Goal: Information Seeking & Learning: Learn about a topic

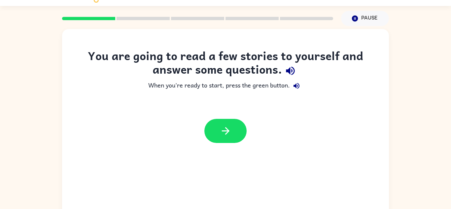
scroll to position [23, 0]
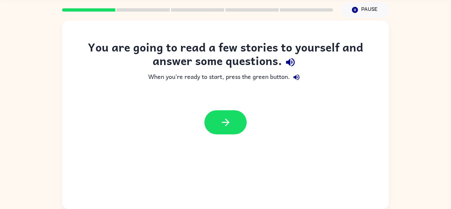
click at [289, 66] on icon "button" at bounding box center [291, 62] width 12 height 12
click at [298, 77] on icon "button" at bounding box center [297, 77] width 6 height 6
click at [228, 129] on button "button" at bounding box center [225, 122] width 42 height 24
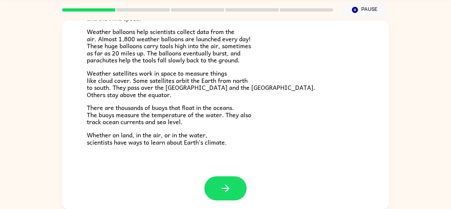
scroll to position [184, 0]
click at [237, 187] on button "button" at bounding box center [225, 188] width 42 height 24
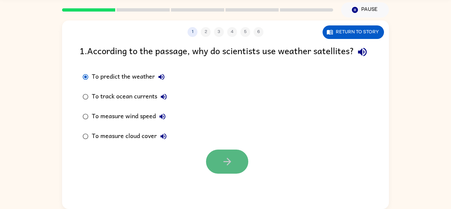
click at [218, 174] on button "button" at bounding box center [227, 162] width 42 height 24
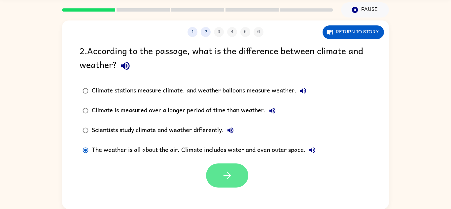
click at [229, 174] on icon "button" at bounding box center [227, 176] width 8 height 8
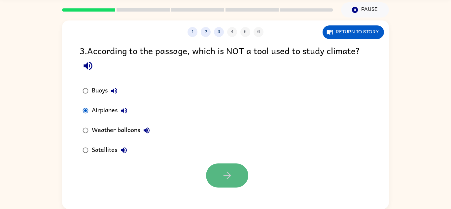
click at [213, 174] on button "button" at bounding box center [227, 176] width 42 height 24
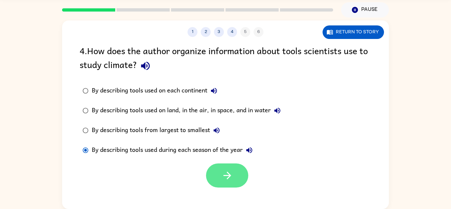
click at [222, 179] on icon "button" at bounding box center [228, 176] width 12 height 12
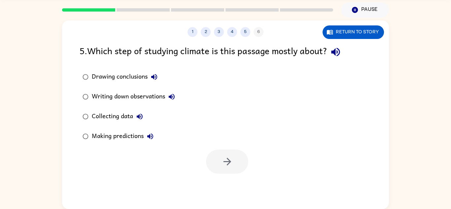
click at [92, 120] on div "Collecting data" at bounding box center [119, 116] width 55 height 13
click at [209, 165] on button "button" at bounding box center [227, 162] width 42 height 24
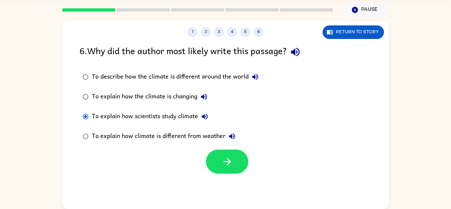
click at [220, 139] on div "To explain how climate is different from weather" at bounding box center [165, 136] width 147 height 13
click at [226, 156] on icon "button" at bounding box center [228, 162] width 12 height 12
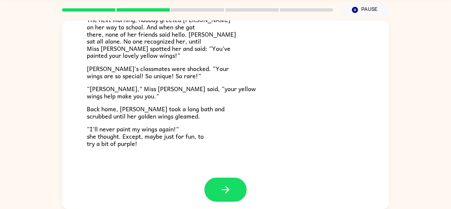
scroll to position [185, 0]
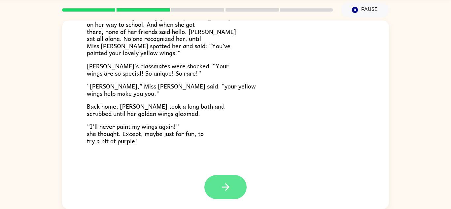
click at [223, 190] on icon "button" at bounding box center [226, 187] width 12 height 12
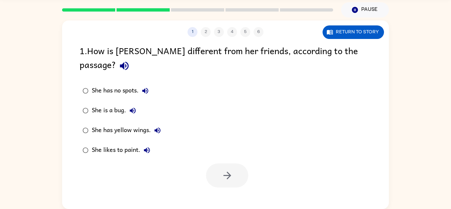
scroll to position [0, 0]
click at [234, 81] on div "She has no spots. She is a bug. She has yellow wings. She likes to paint." at bounding box center [235, 120] width 310 height 79
click at [238, 164] on button "button" at bounding box center [227, 176] width 42 height 24
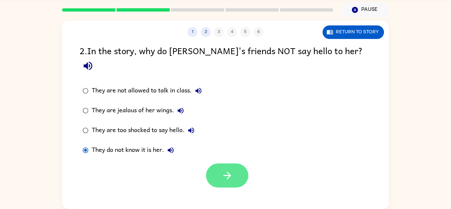
click at [239, 164] on button "button" at bounding box center [227, 176] width 42 height 24
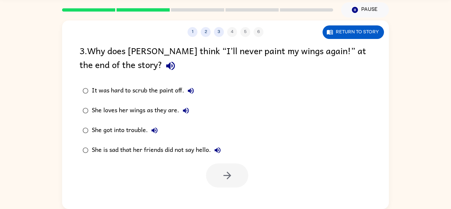
click at [170, 52] on div "3 . Why does [PERSON_NAME] think “I’ll never paint my wings again!” at the end …" at bounding box center [226, 59] width 292 height 31
click at [237, 177] on button "button" at bounding box center [227, 176] width 42 height 24
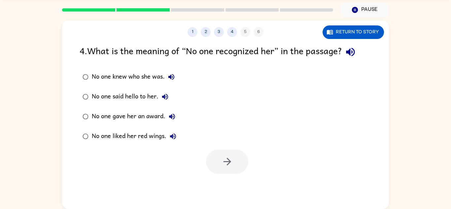
click at [306, 82] on div "No one knew who she was. No one said hello to her. No one gave her an award. No…" at bounding box center [235, 106] width 310 height 79
click at [222, 159] on icon "button" at bounding box center [228, 162] width 12 height 12
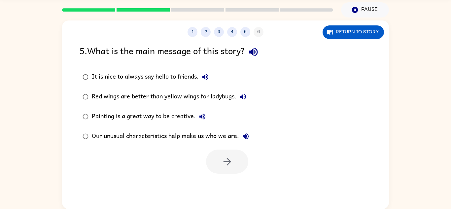
click at [112, 81] on div "It is nice to always say hello to friends." at bounding box center [152, 76] width 120 height 13
click at [245, 154] on button "button" at bounding box center [227, 162] width 42 height 24
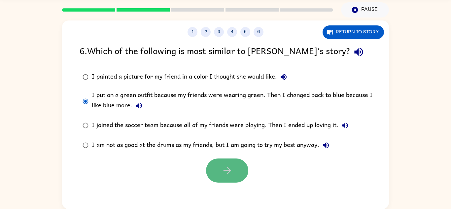
click at [233, 168] on button "button" at bounding box center [227, 171] width 42 height 24
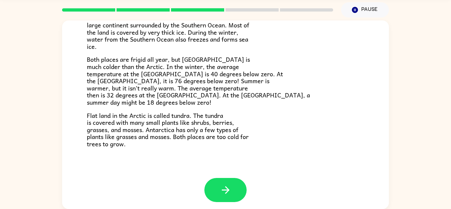
scroll to position [137, 0]
click at [235, 183] on button "button" at bounding box center [225, 190] width 42 height 24
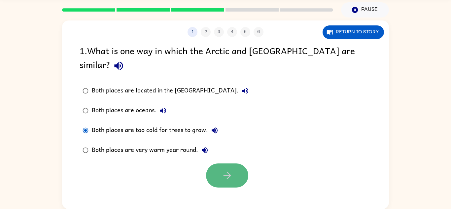
click at [221, 170] on button "button" at bounding box center [227, 176] width 42 height 24
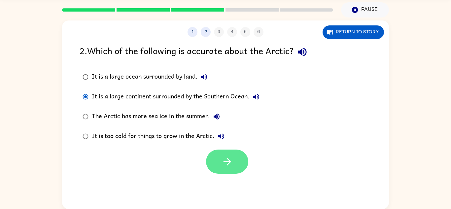
click at [236, 162] on button "button" at bounding box center [227, 162] width 42 height 24
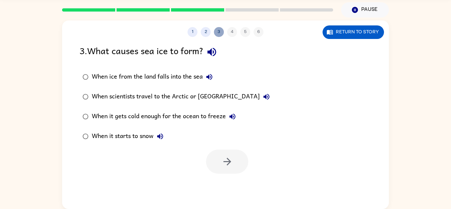
click at [223, 33] on button "3" at bounding box center [219, 32] width 10 height 10
click at [233, 34] on div "1 2 3 4 5 6" at bounding box center [225, 32] width 327 height 10
click at [207, 32] on button "2" at bounding box center [206, 32] width 10 height 10
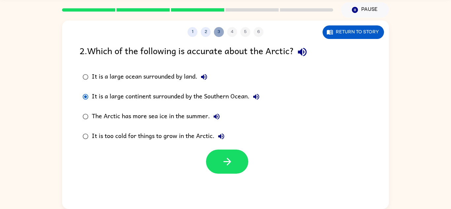
click at [220, 30] on button "3" at bounding box center [219, 32] width 10 height 10
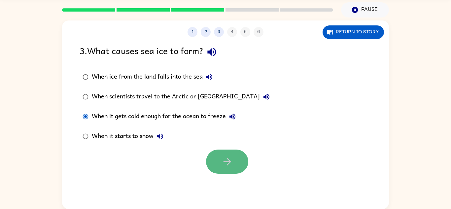
click at [216, 151] on button "button" at bounding box center [227, 162] width 42 height 24
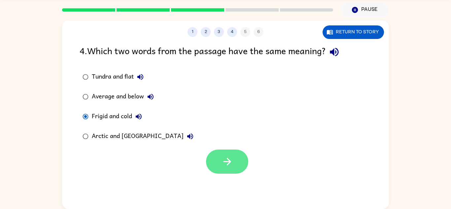
click at [211, 163] on button "button" at bounding box center [227, 162] width 42 height 24
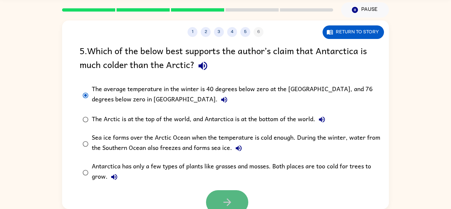
click at [238, 195] on button "button" at bounding box center [227, 202] width 42 height 24
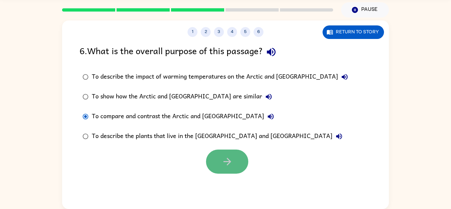
click at [235, 156] on button "button" at bounding box center [227, 162] width 42 height 24
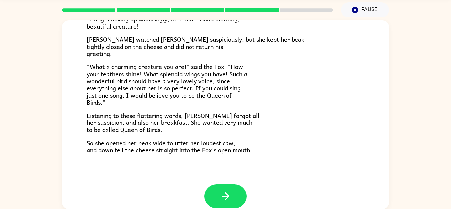
scroll to position [121, 0]
click at [227, 196] on icon "button" at bounding box center [226, 196] width 8 height 8
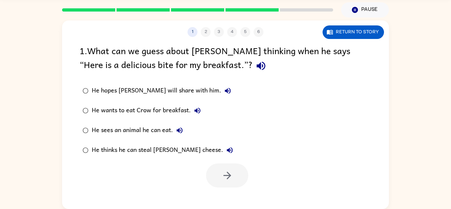
scroll to position [0, 0]
click at [127, 70] on div "1 . What can we guess about [PERSON_NAME] thinking when he says “Here is a deli…" at bounding box center [226, 59] width 292 height 31
click at [216, 184] on button "button" at bounding box center [227, 176] width 42 height 24
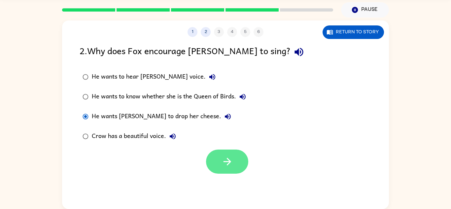
click at [213, 155] on button "button" at bounding box center [227, 162] width 42 height 24
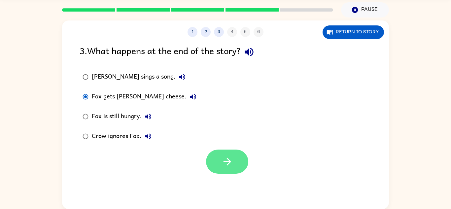
click at [230, 159] on icon "button" at bounding box center [228, 162] width 12 height 12
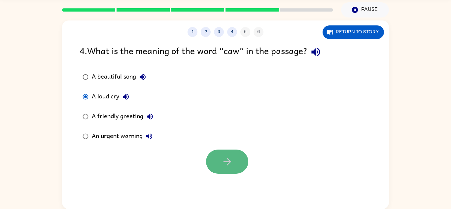
click at [236, 165] on button "button" at bounding box center [227, 162] width 42 height 24
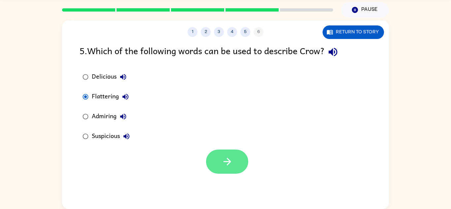
click at [217, 162] on button "button" at bounding box center [227, 162] width 42 height 24
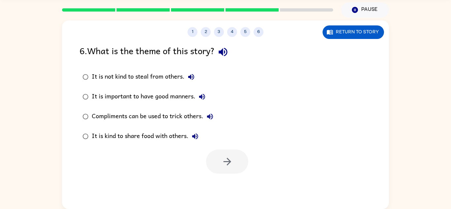
click at [254, 26] on div "1 2 3 4 5 6 Return to story" at bounding box center [225, 28] width 327 height 17
click at [72, 81] on div "6 . What is the theme of this story? It is not kind to steal from others. It is…" at bounding box center [225, 109] width 327 height 130
click at [233, 161] on icon "button" at bounding box center [228, 162] width 12 height 12
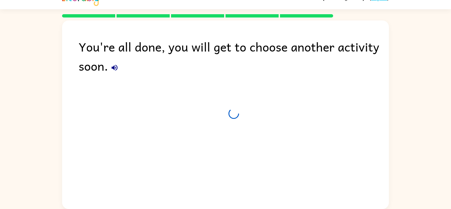
scroll to position [11, 0]
